Goal: Task Accomplishment & Management: Manage account settings

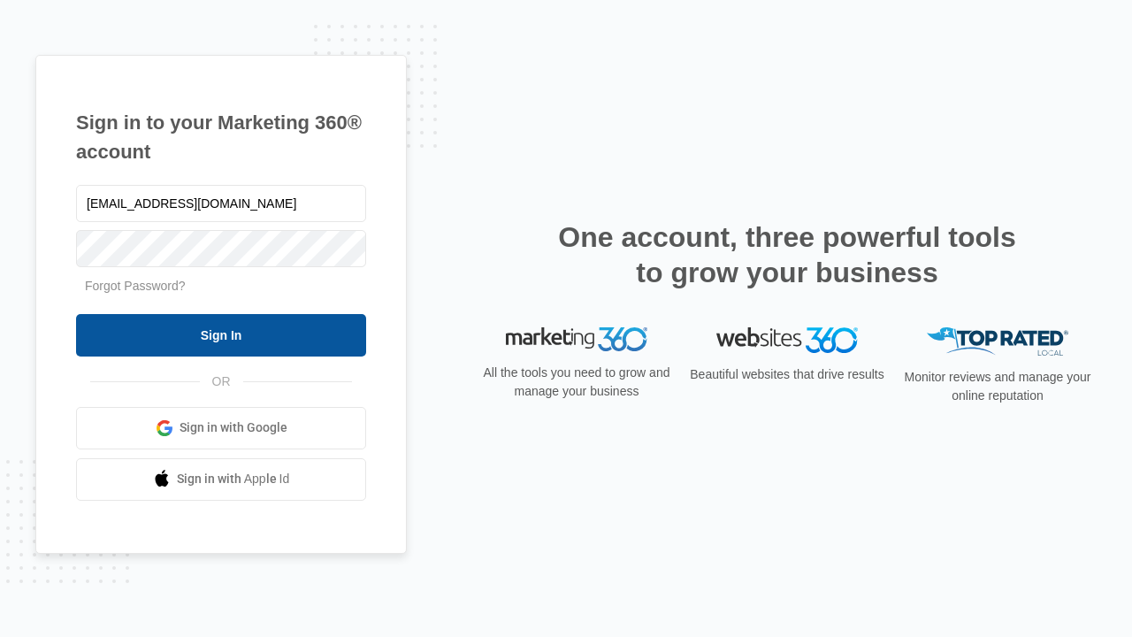
click at [221, 334] on input "Sign In" at bounding box center [221, 335] width 290 height 42
